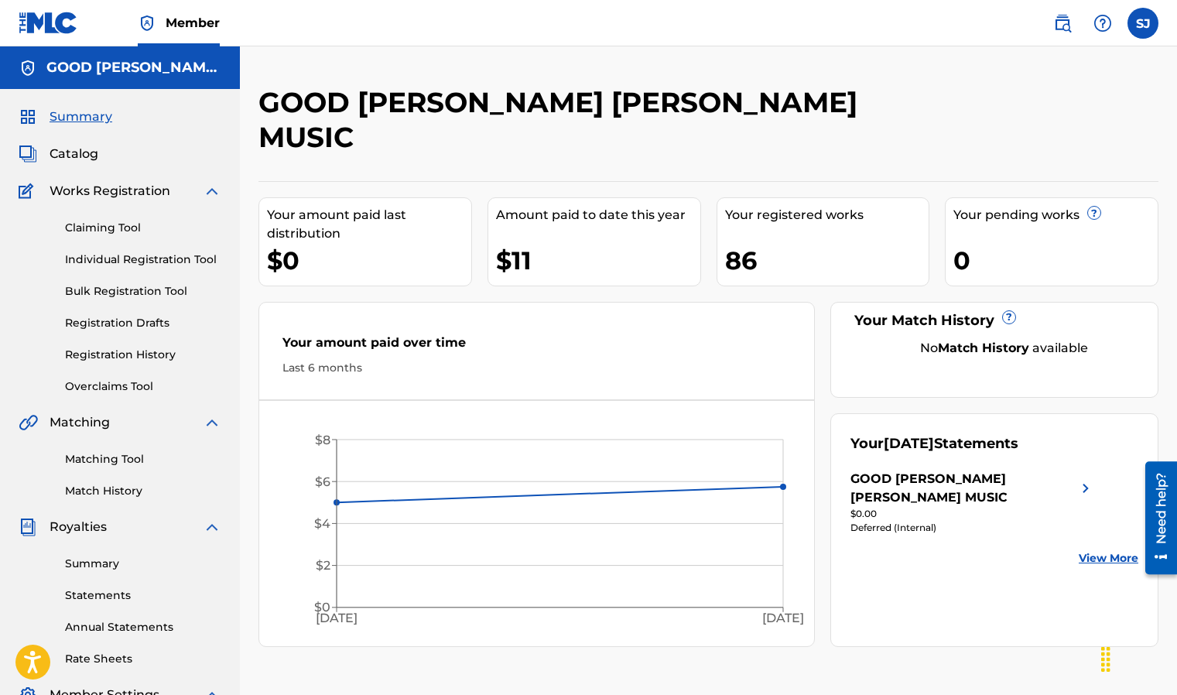
click at [72, 159] on span "Catalog" at bounding box center [74, 154] width 49 height 19
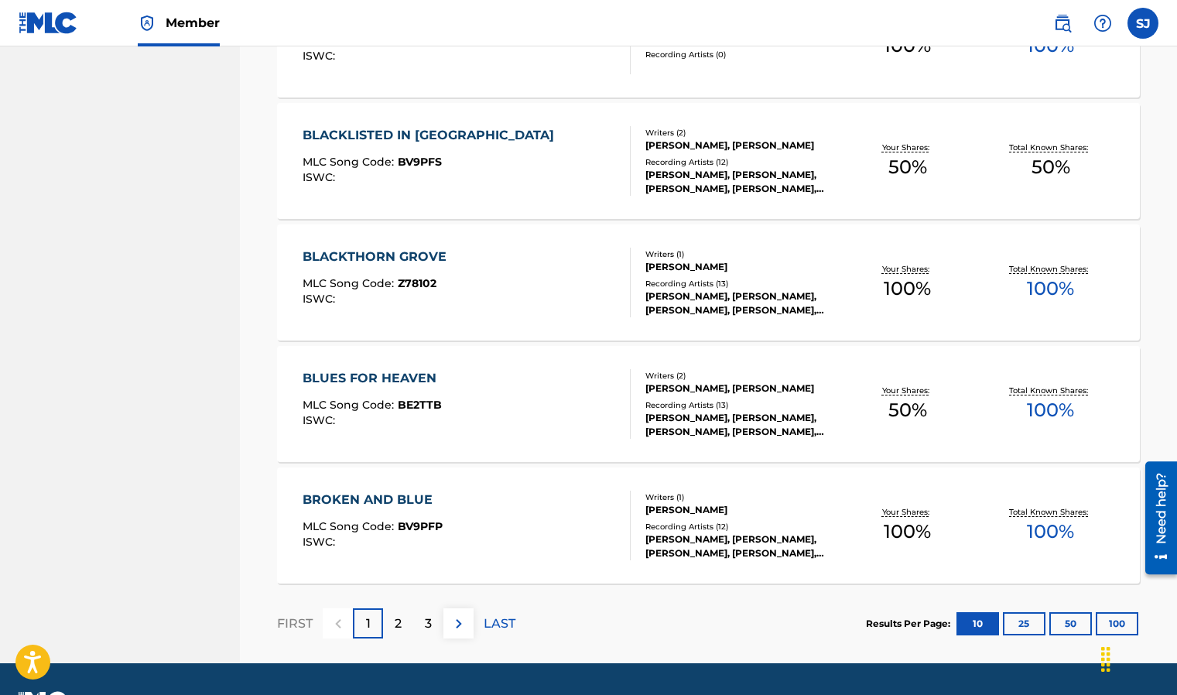
scroll to position [1115, 0]
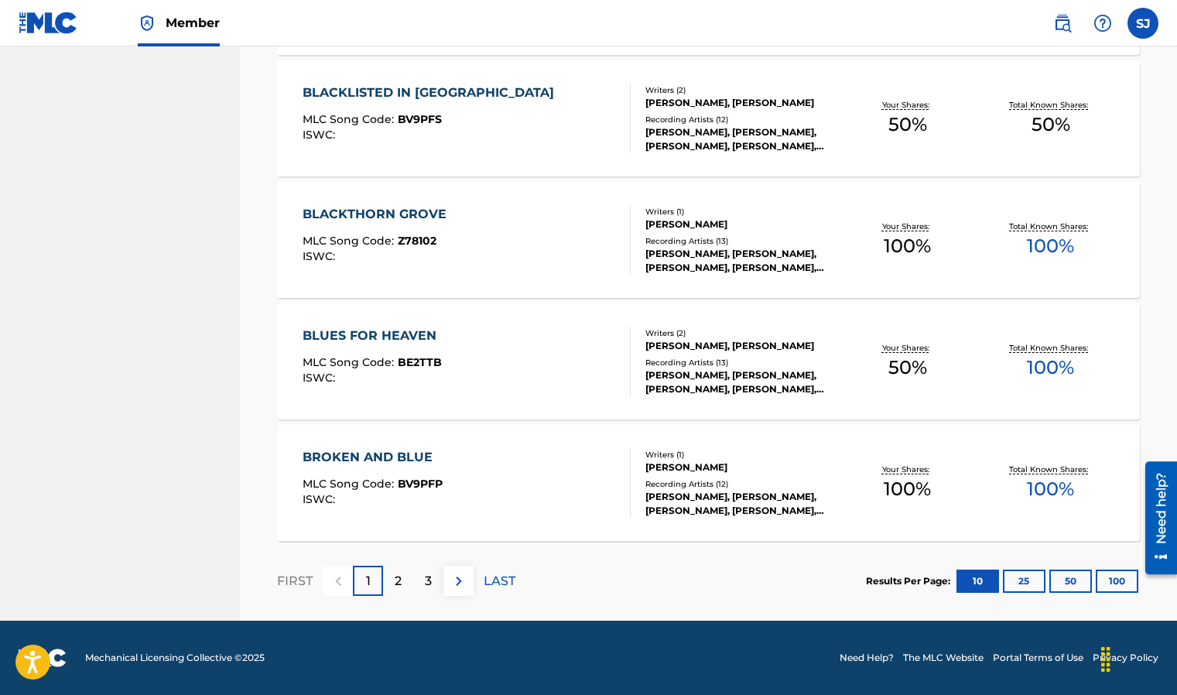
click at [397, 580] on p "2" at bounding box center [398, 581] width 7 height 19
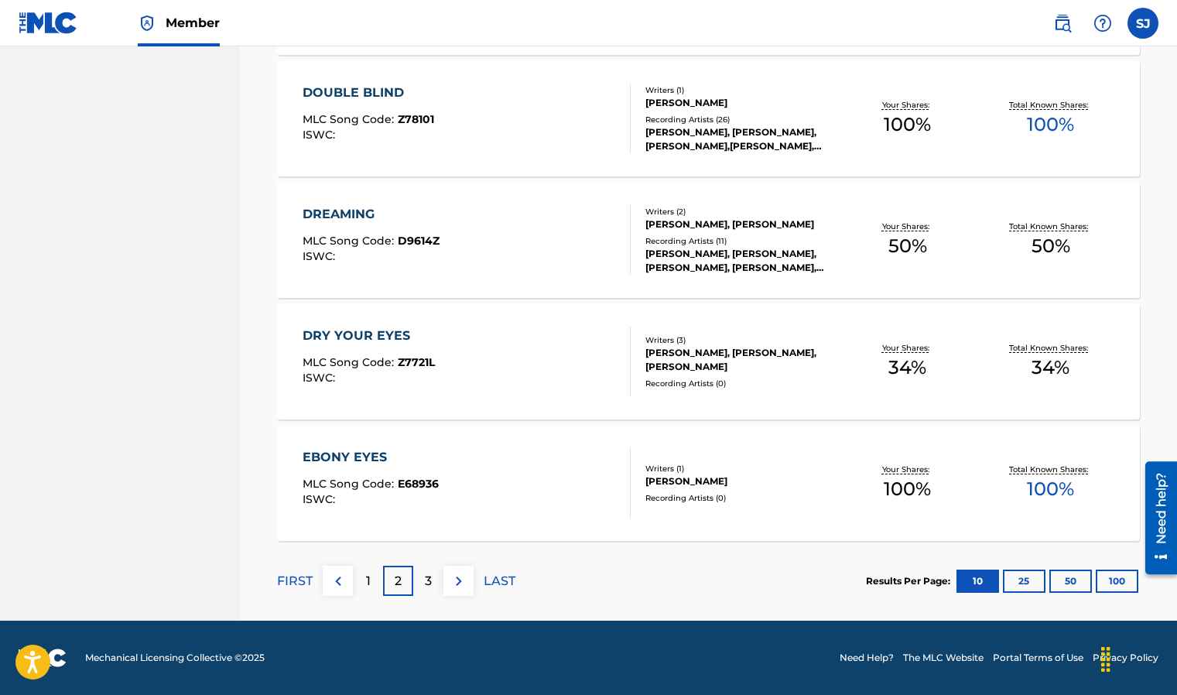
click at [423, 585] on div "3" at bounding box center [428, 580] width 30 height 30
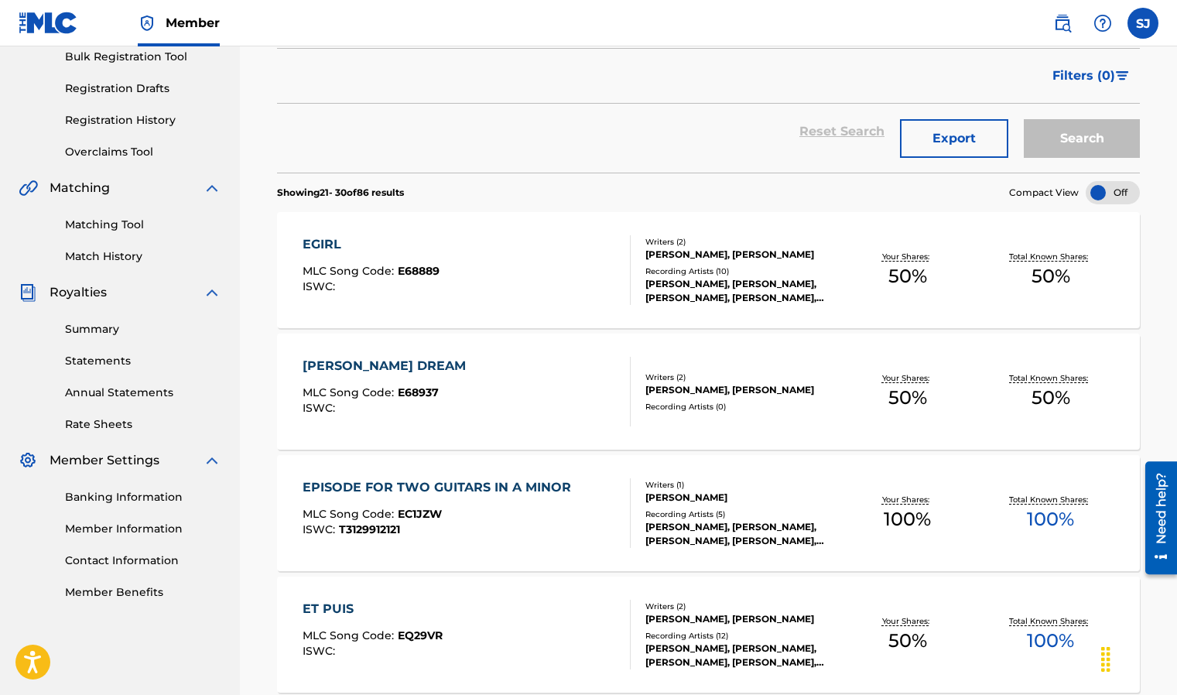
scroll to position [236, 0]
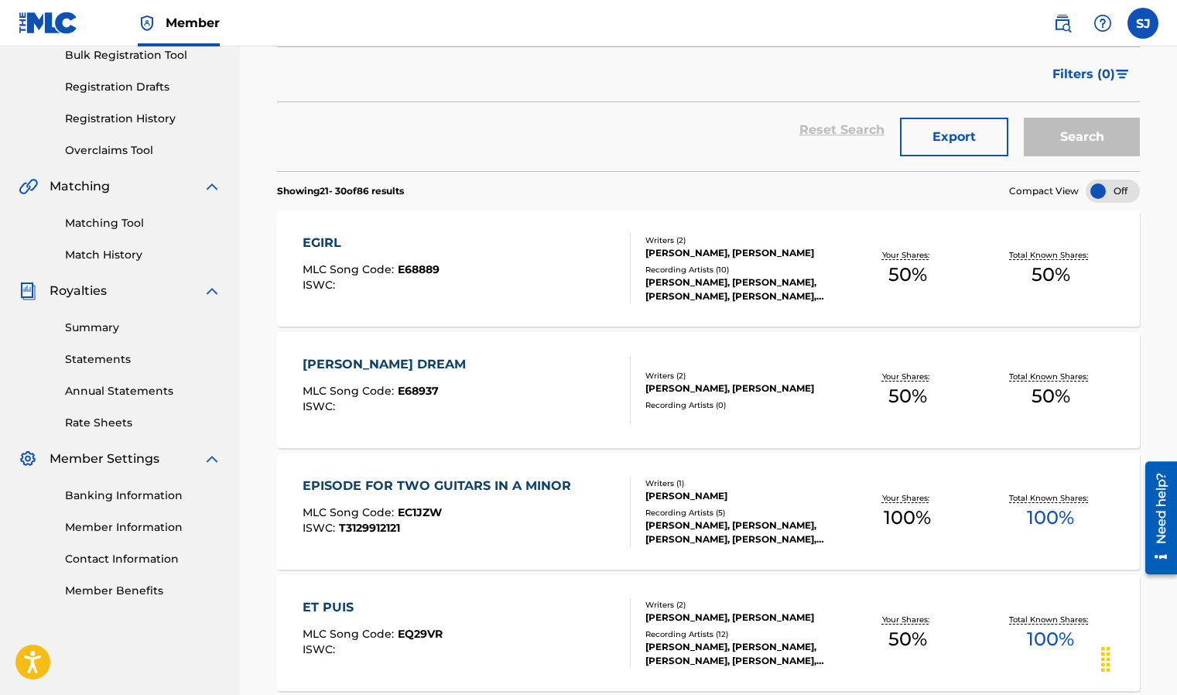
click at [666, 292] on div "[PERSON_NAME], [PERSON_NAME], [PERSON_NAME], [PERSON_NAME], [PERSON_NAME]" at bounding box center [740, 289] width 190 height 28
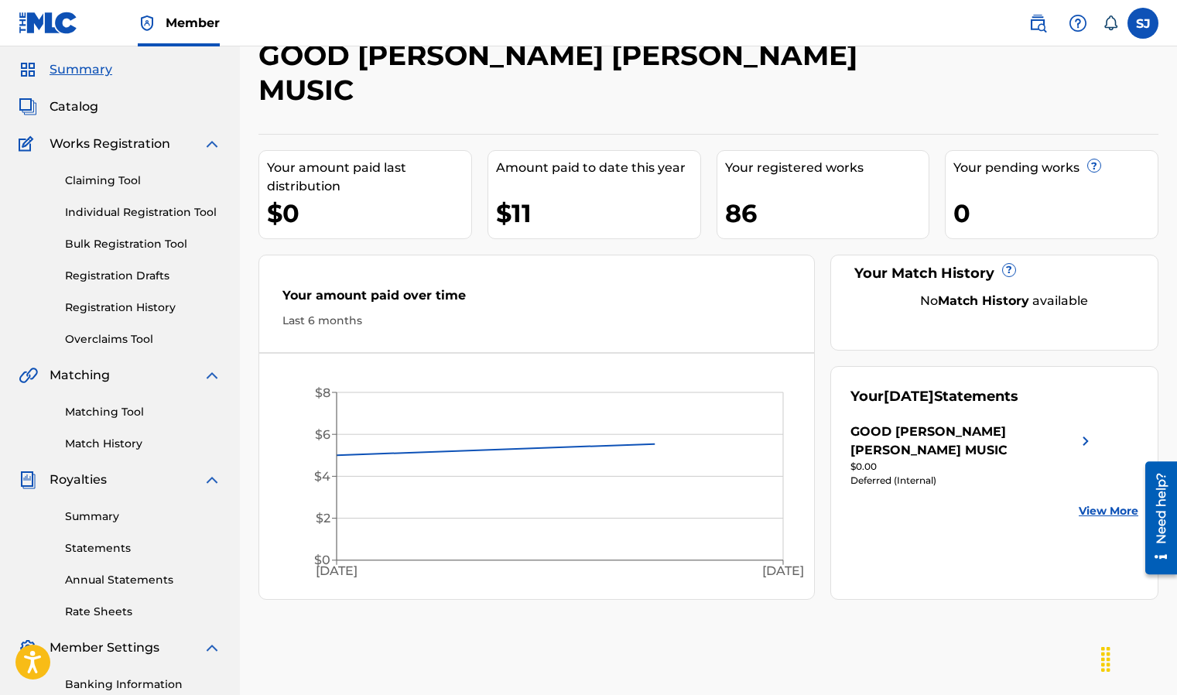
scroll to position [59, 0]
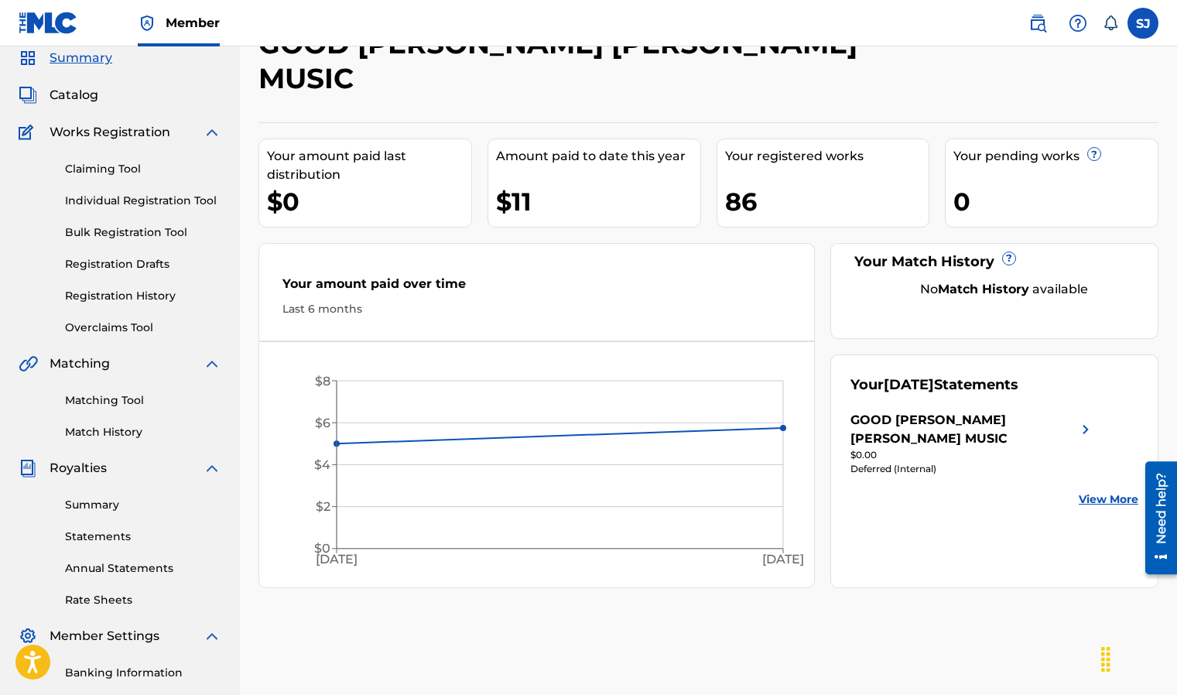
click at [88, 58] on span "Summary" at bounding box center [81, 58] width 63 height 19
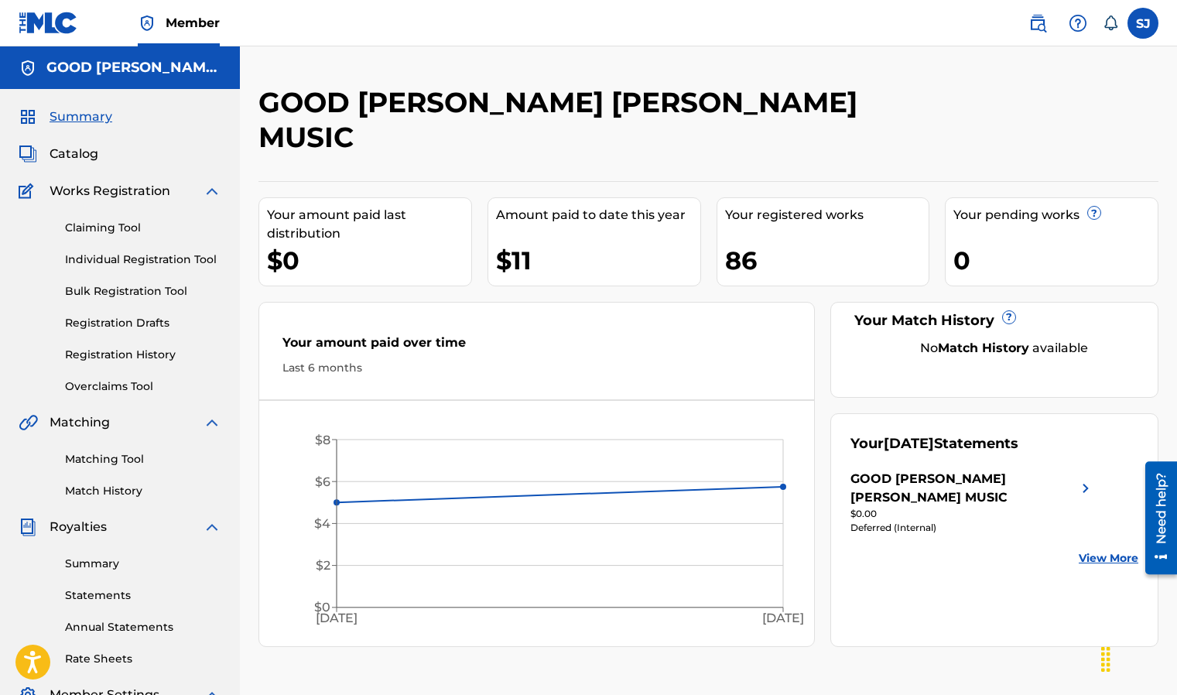
click at [1033, 26] on img at bounding box center [1037, 23] width 19 height 19
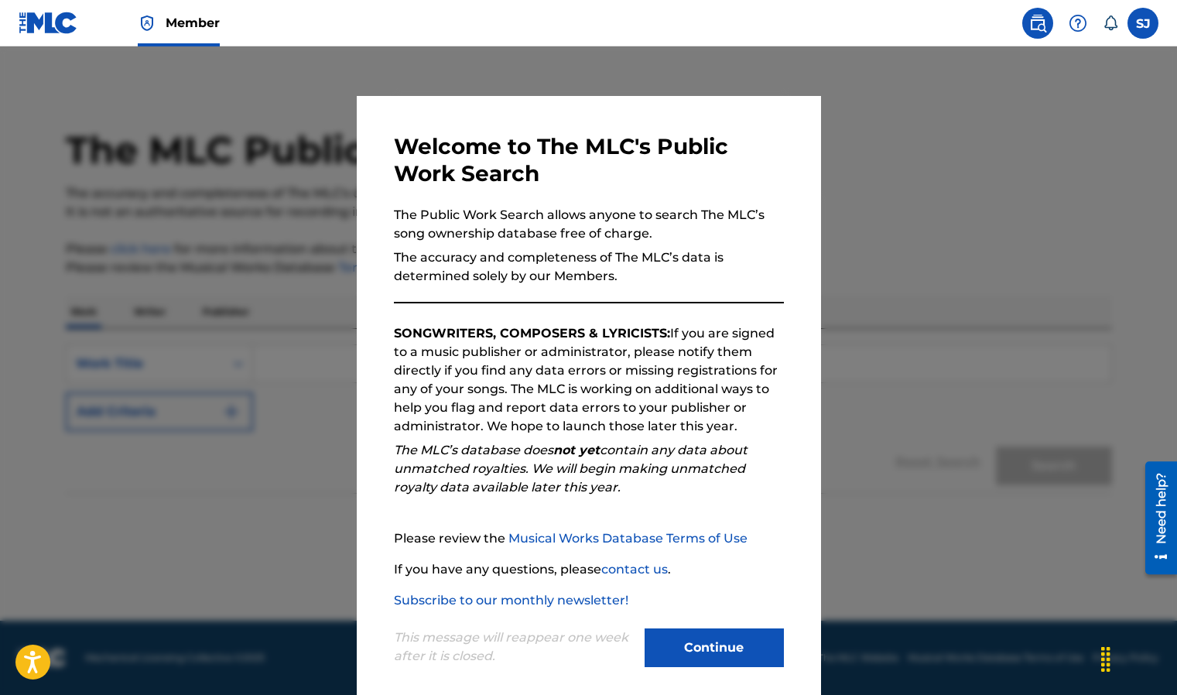
click at [722, 645] on button "Continue" at bounding box center [713, 647] width 139 height 39
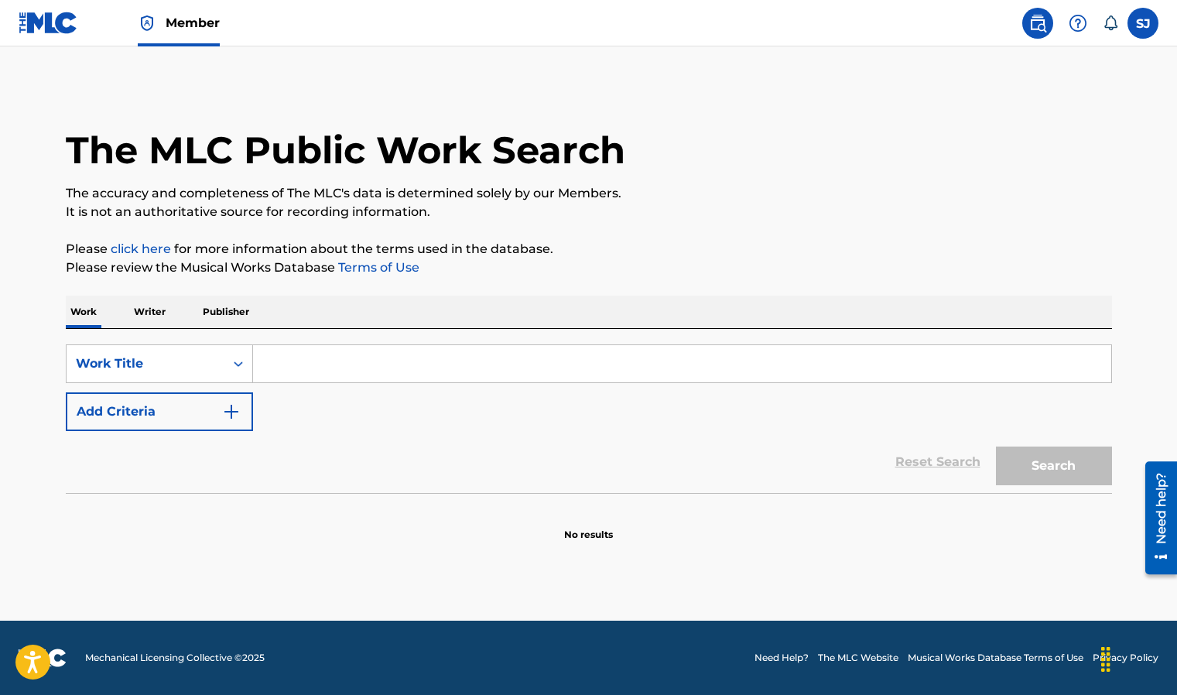
click at [347, 370] on input "Search Form" at bounding box center [682, 363] width 858 height 37
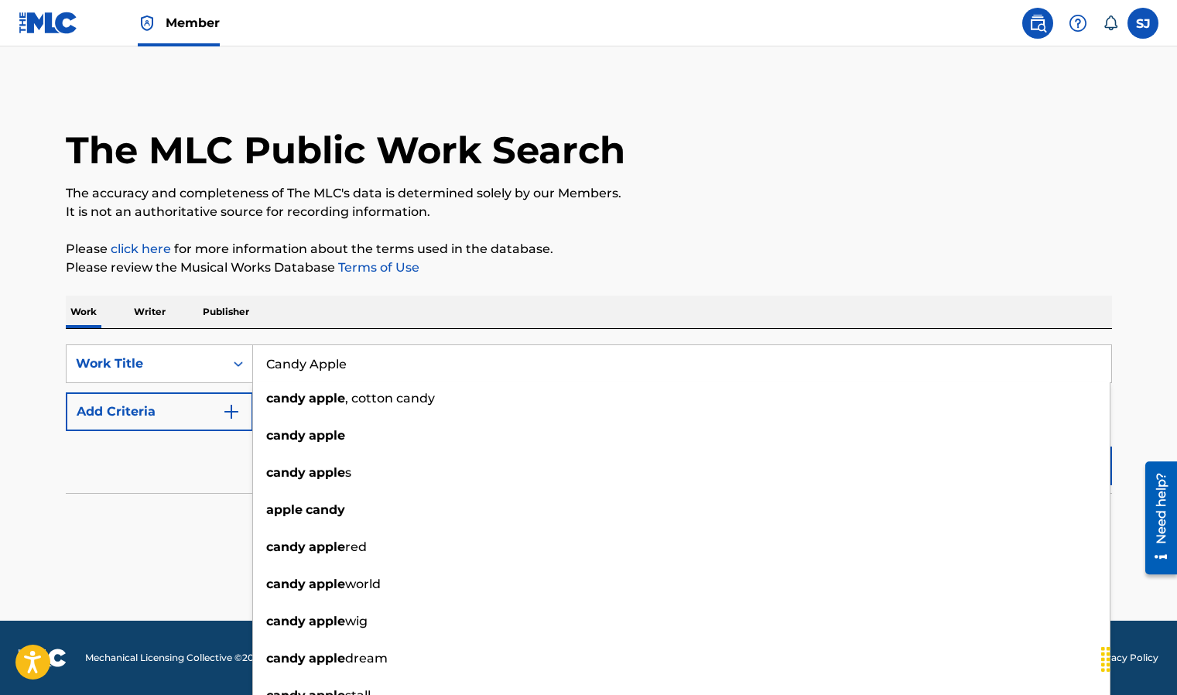
type input "Candy Apple"
click at [996, 446] on button "Search" at bounding box center [1054, 465] width 116 height 39
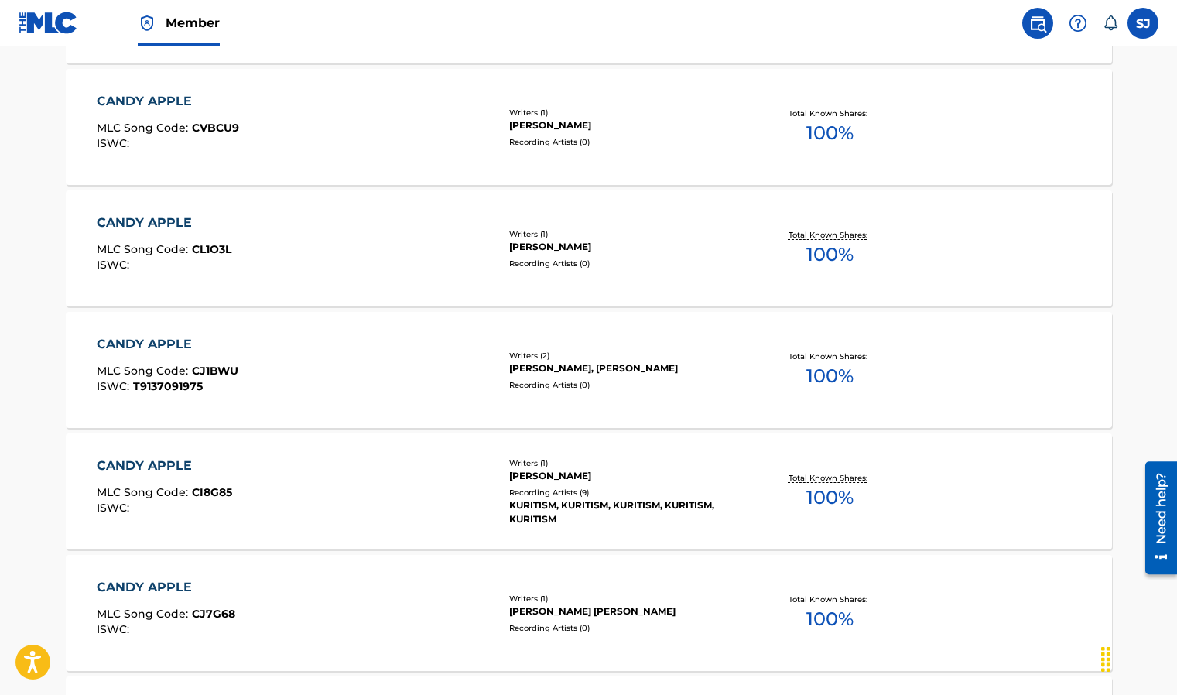
scroll to position [941, 0]
click at [518, 251] on div "DOMENIC CICCHETTI" at bounding box center [626, 245] width 234 height 14
